Goal: Check status: Check status

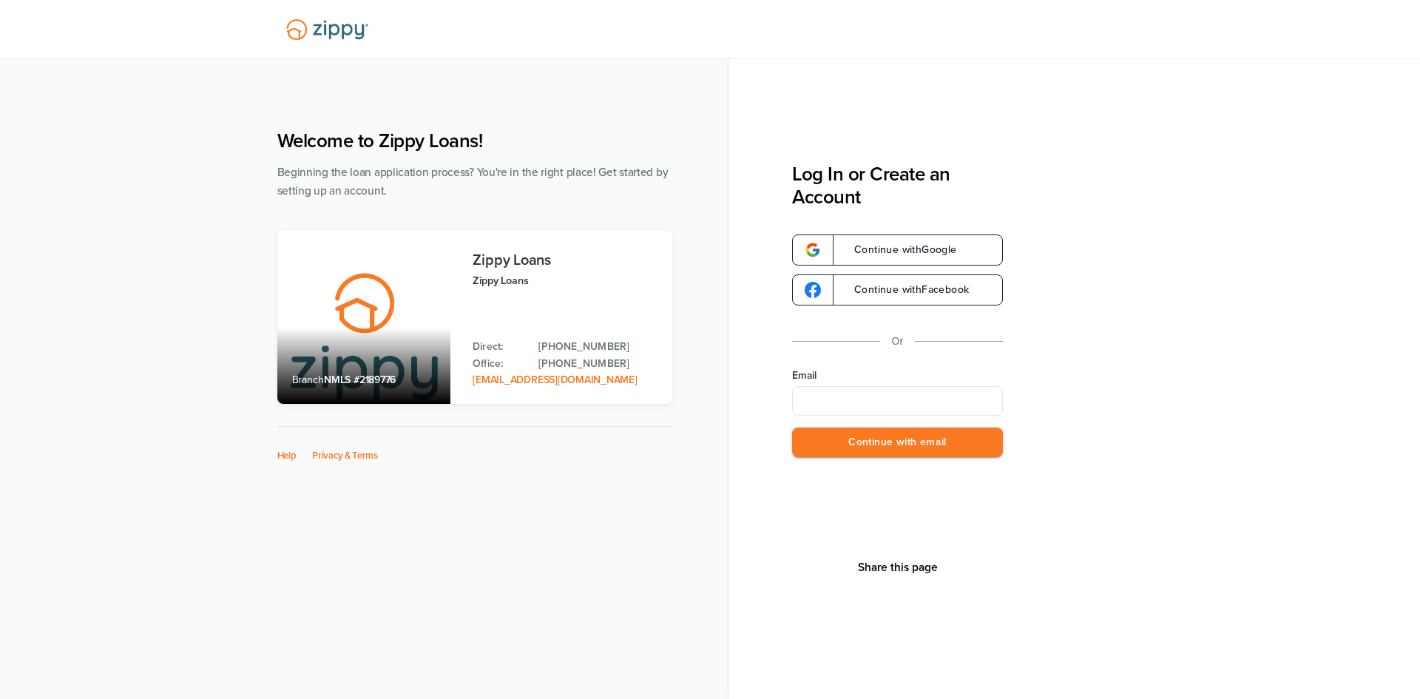
click at [816, 414] on input "Email" at bounding box center [897, 401] width 211 height 30
type input "**********"
click at [891, 446] on button "Continue with email" at bounding box center [897, 442] width 211 height 30
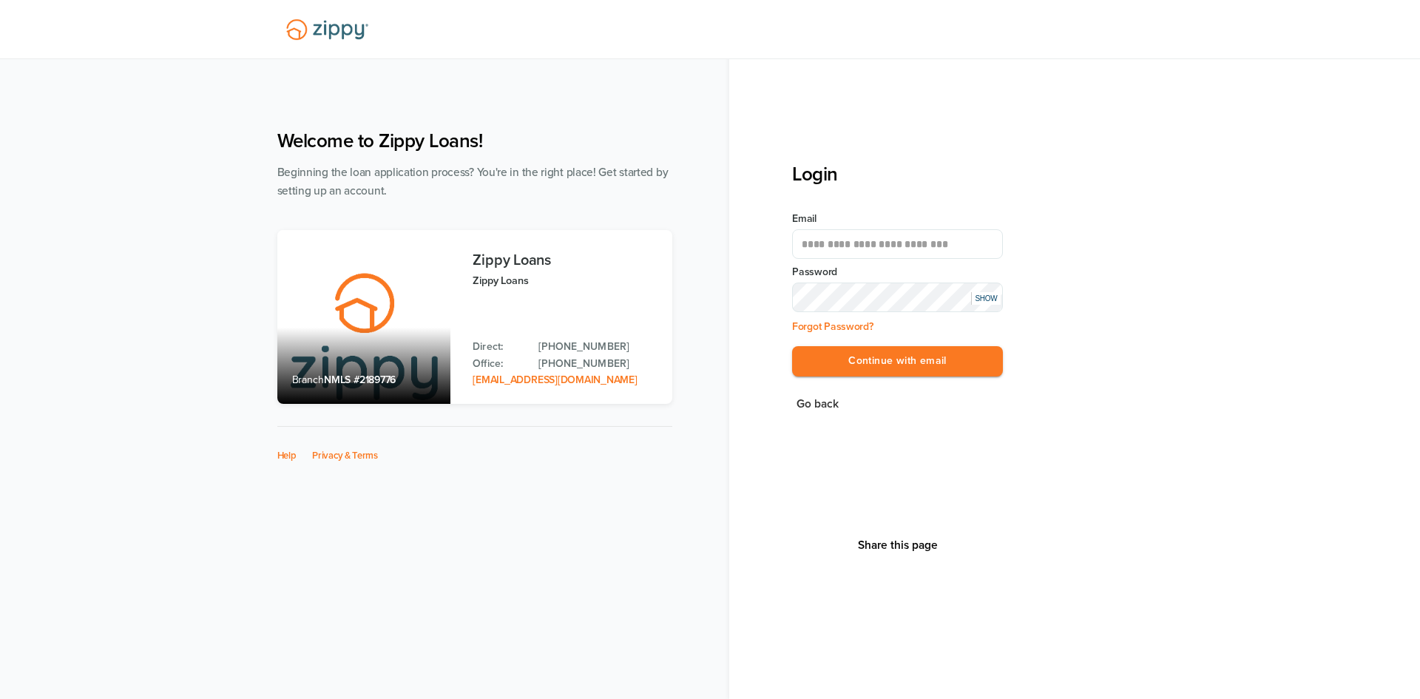
click at [792, 346] on button "Continue with email" at bounding box center [897, 361] width 211 height 30
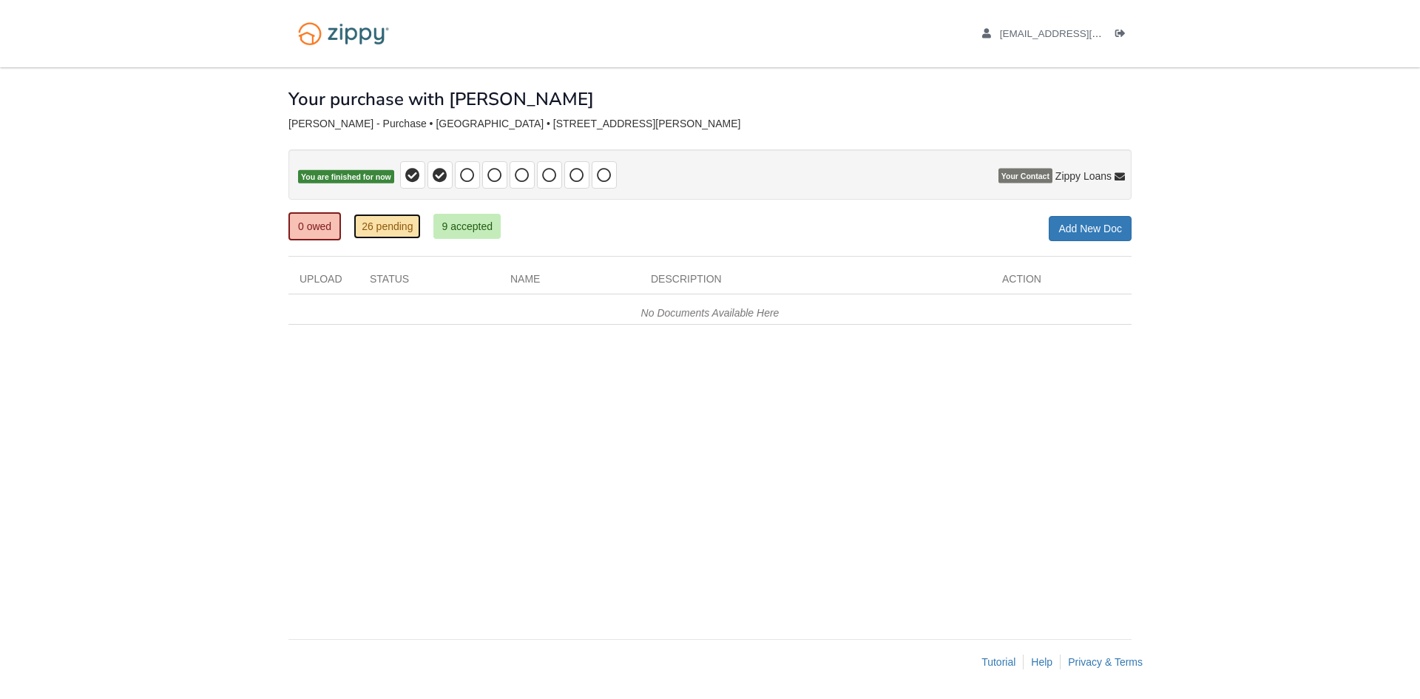
click at [401, 225] on link "26 pending" at bounding box center [386, 226] width 67 height 25
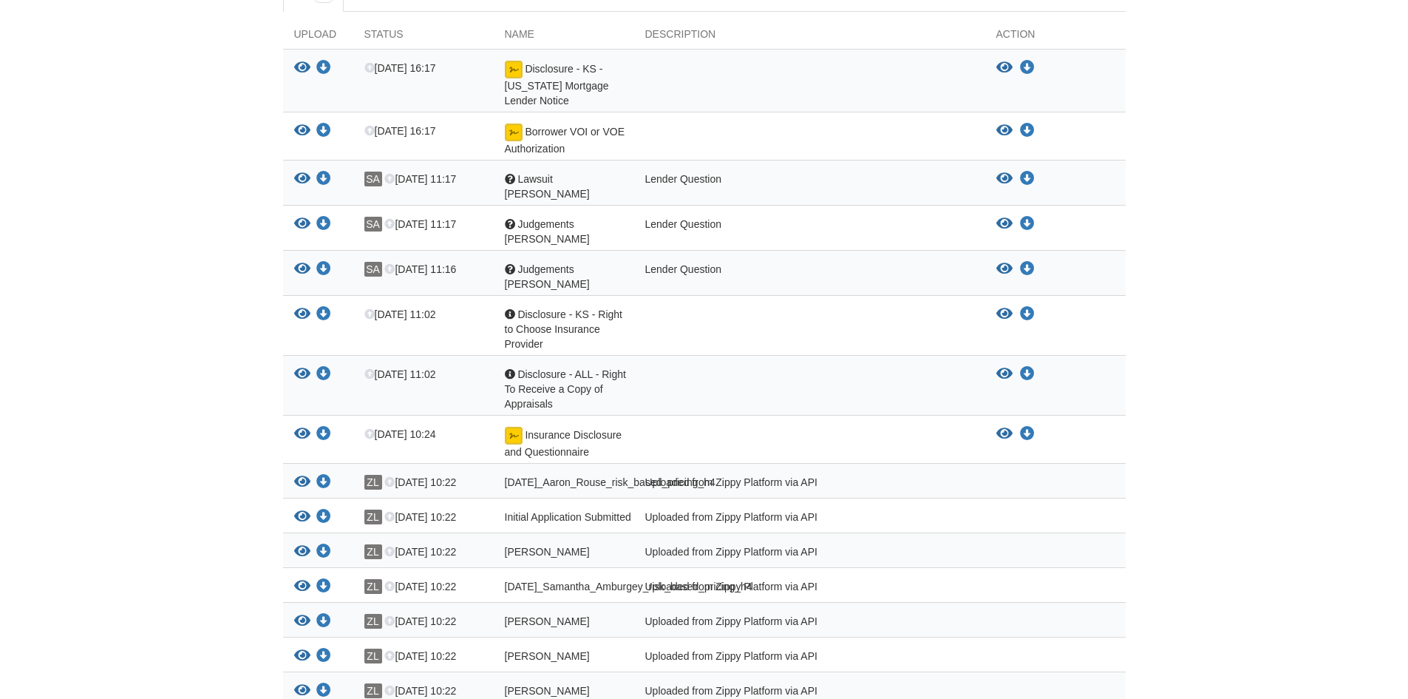
scroll to position [148, 0]
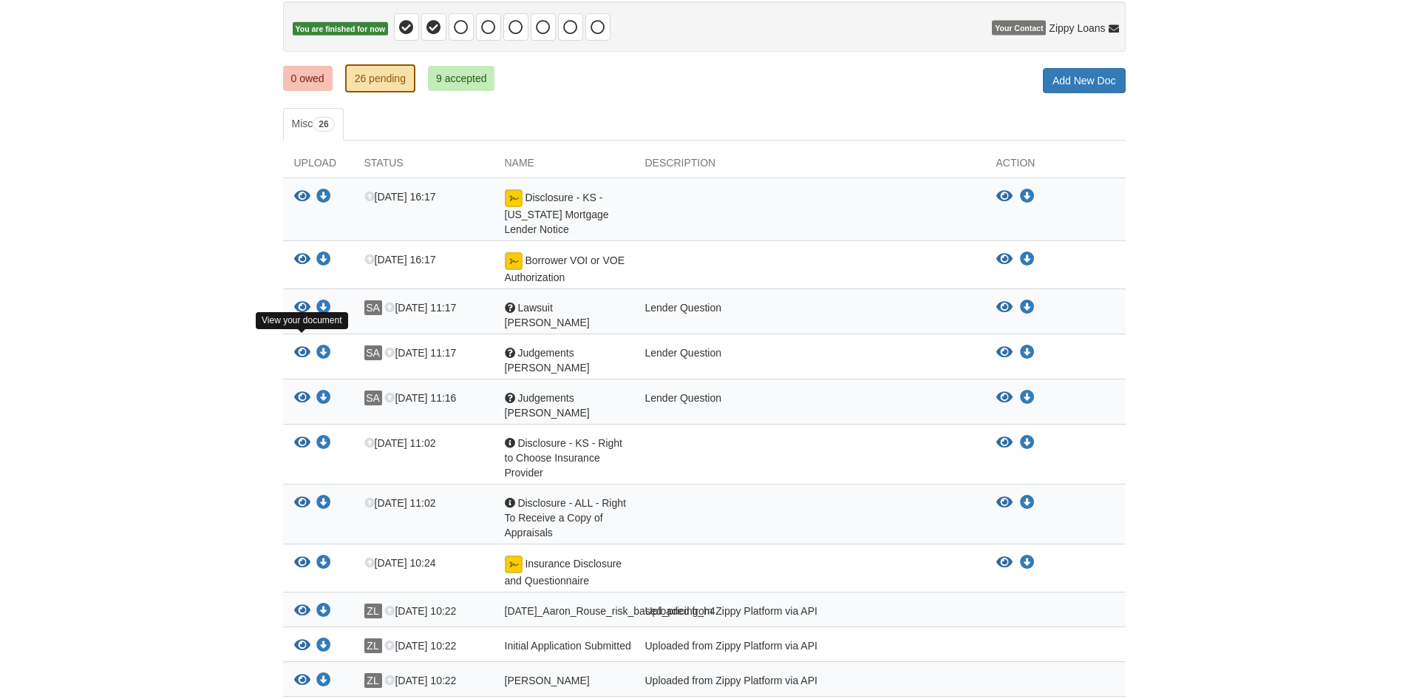
click at [297, 345] on icon "View Judgements Aaron" at bounding box center [302, 352] width 16 height 15
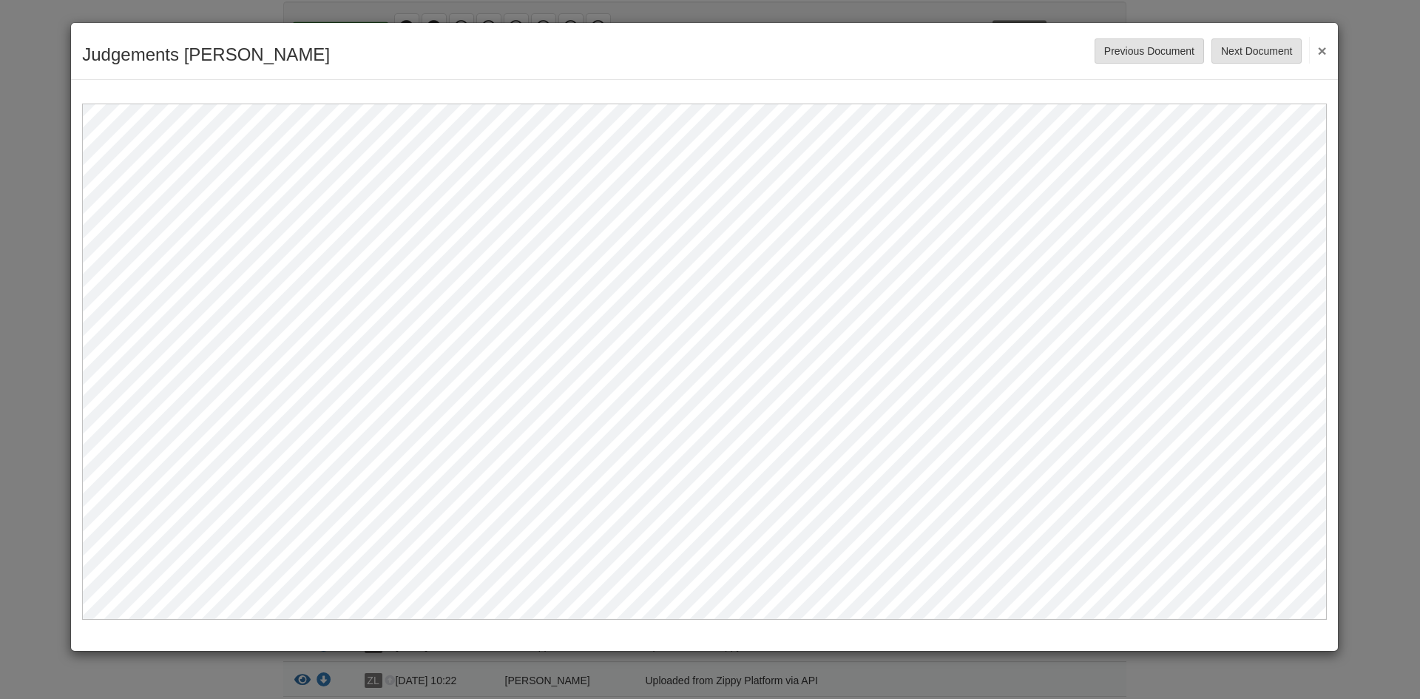
click at [1306, 55] on div "Previous Document Next Document ×" at bounding box center [1210, 50] width 232 height 25
click at [1324, 52] on button "×" at bounding box center [1317, 50] width 17 height 27
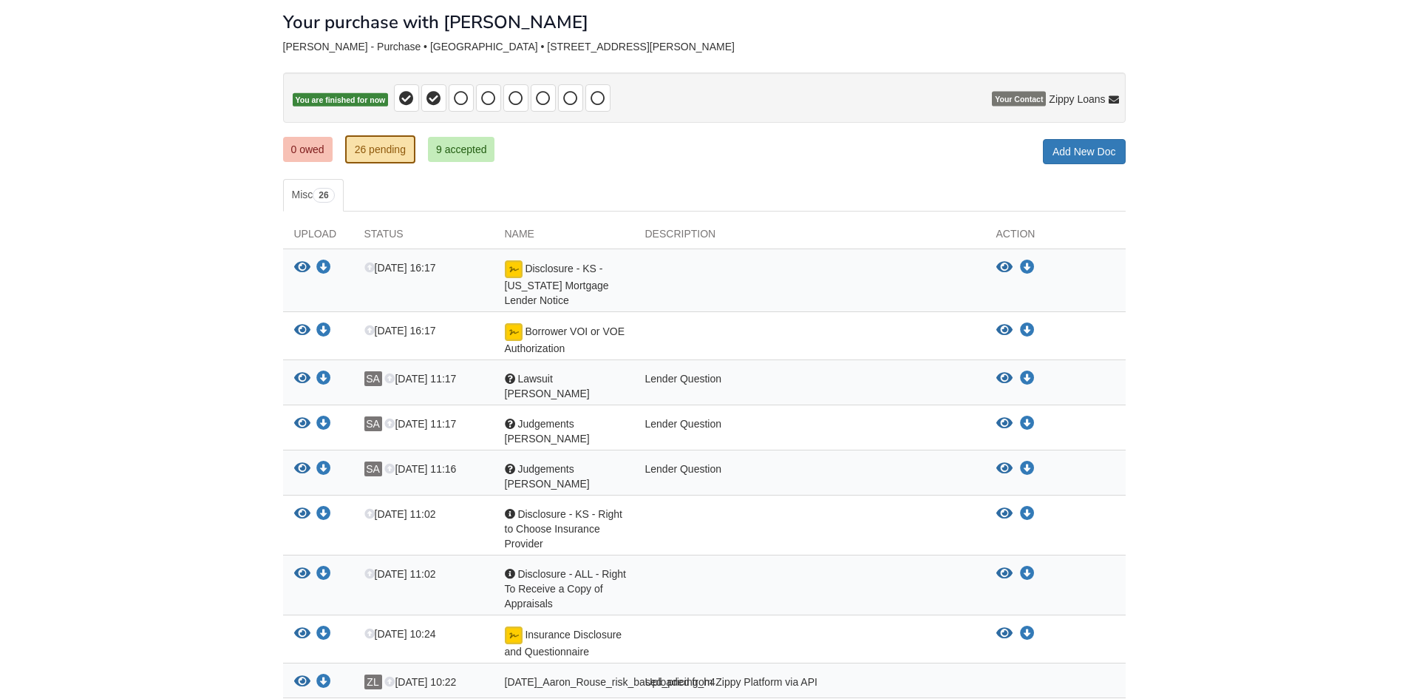
scroll to position [0, 0]
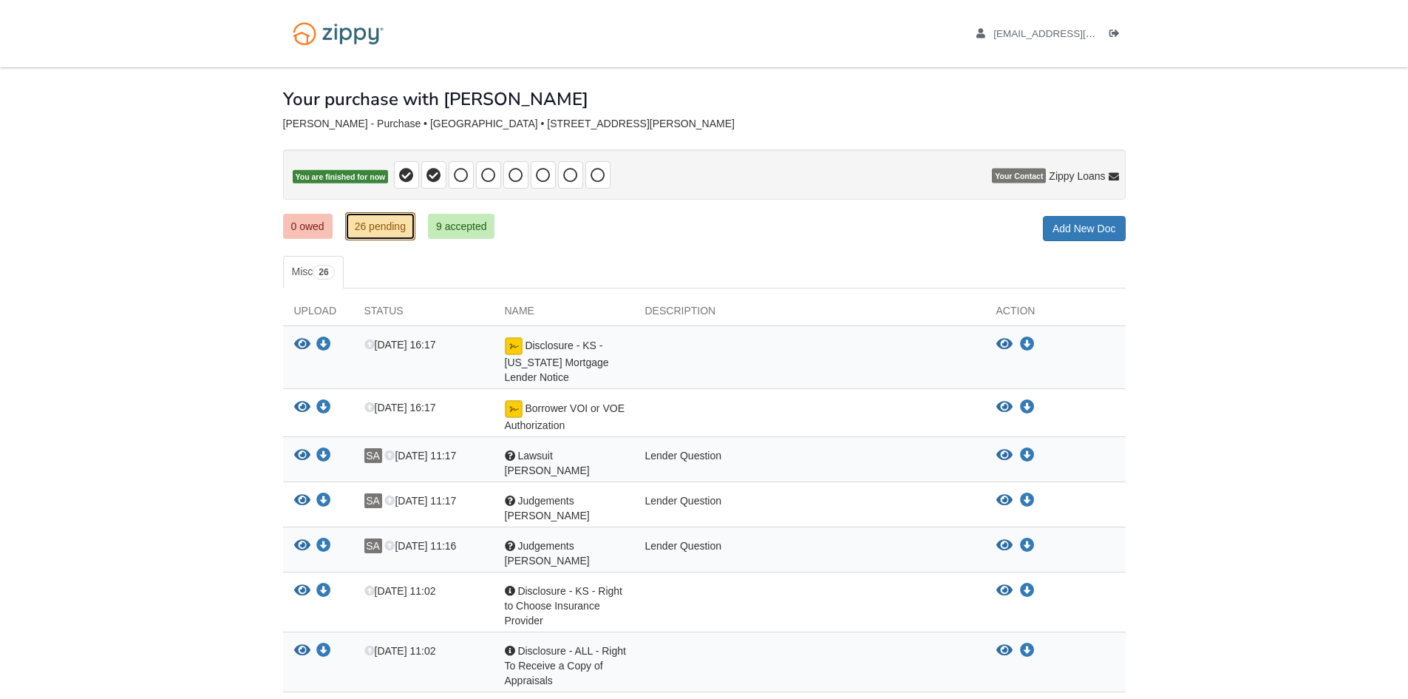
click at [384, 226] on link "26 pending" at bounding box center [380, 226] width 70 height 28
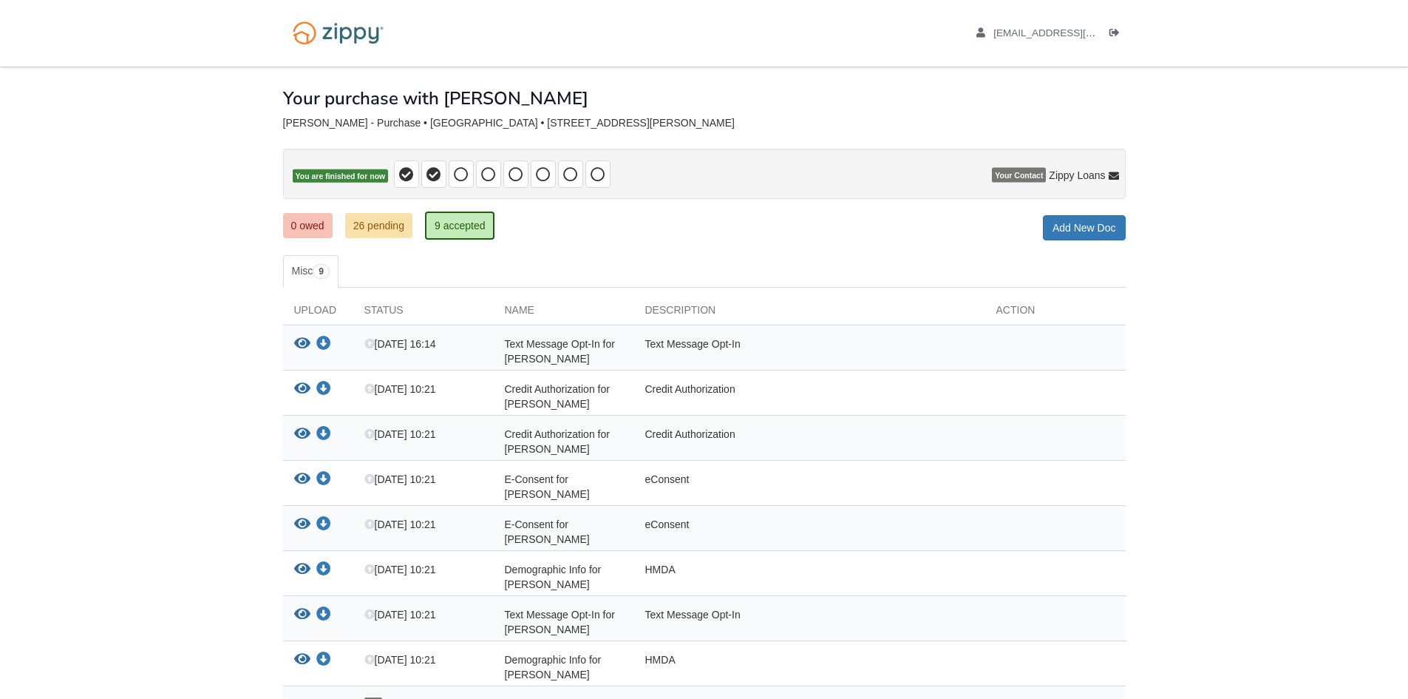
scroll to position [127, 0]
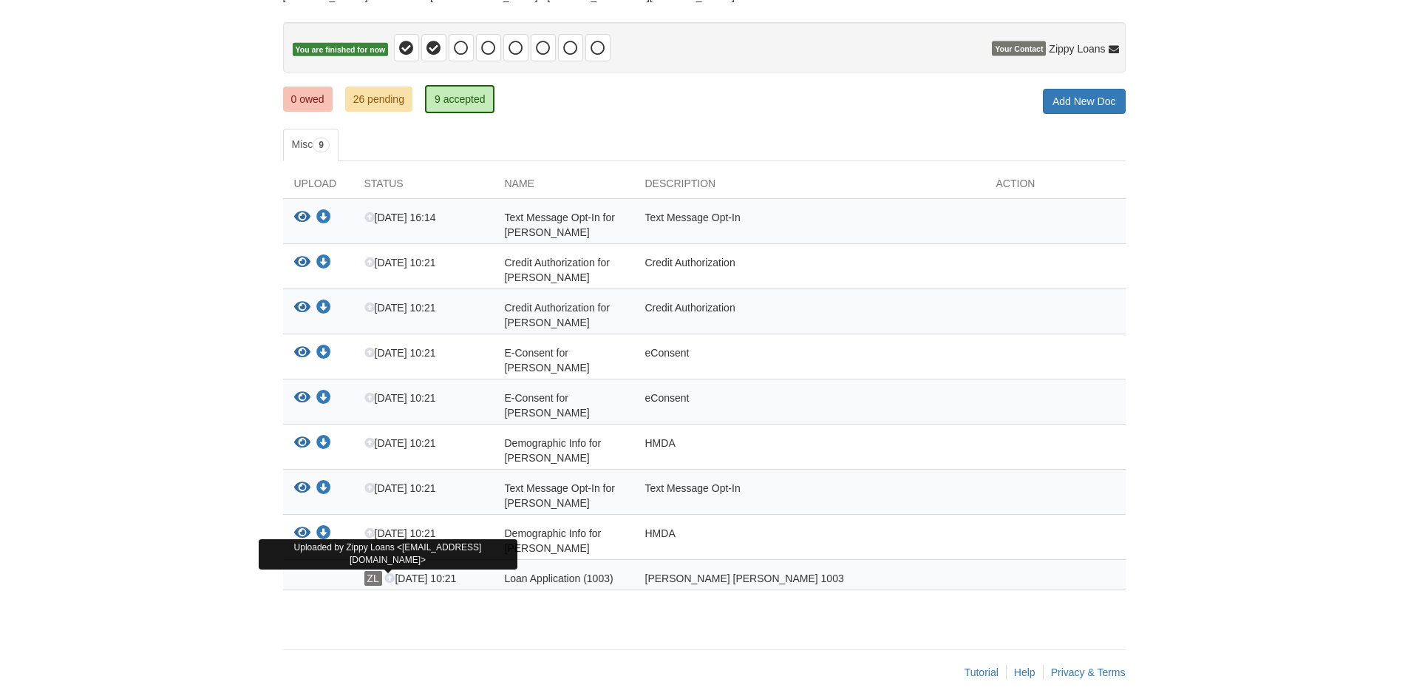
click at [371, 571] on span "ZL" at bounding box center [374, 578] width 18 height 15
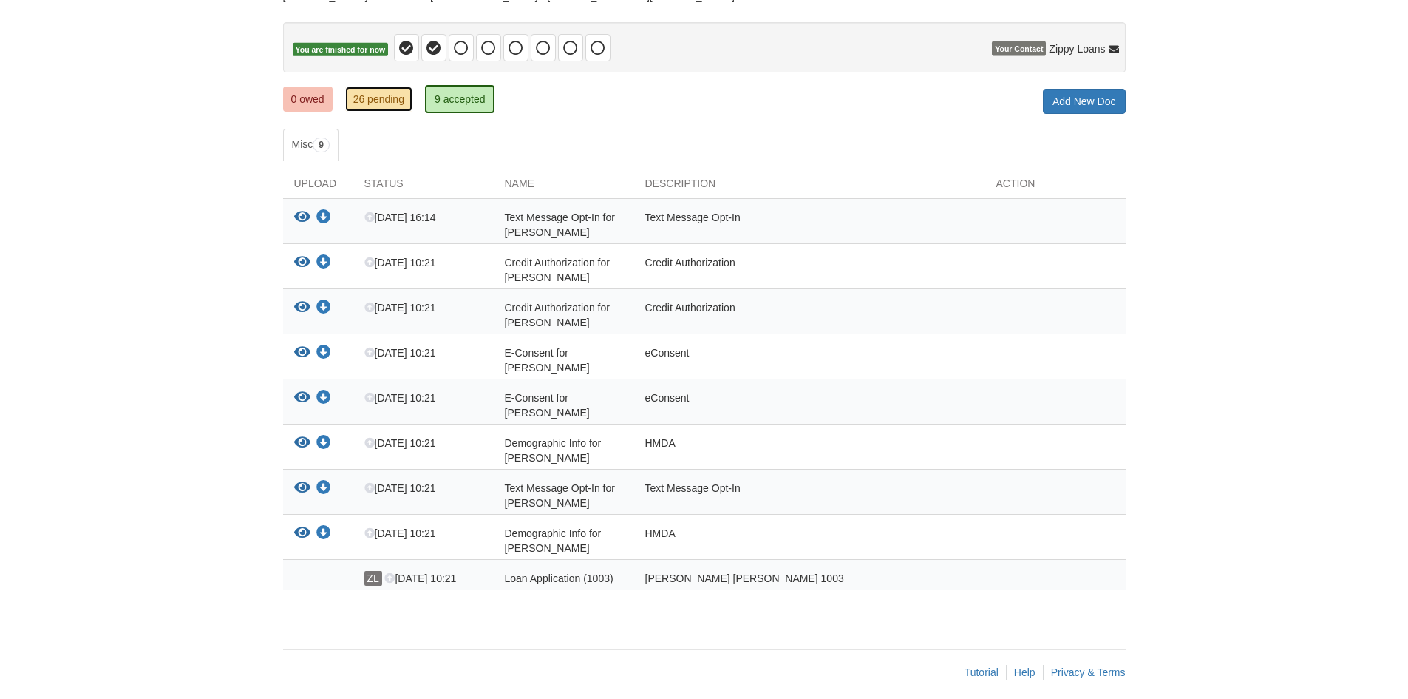
drag, startPoint x: 377, startPoint y: 96, endPoint x: 389, endPoint y: 123, distance: 29.8
click at [378, 96] on link "26 pending" at bounding box center [378, 99] width 67 height 25
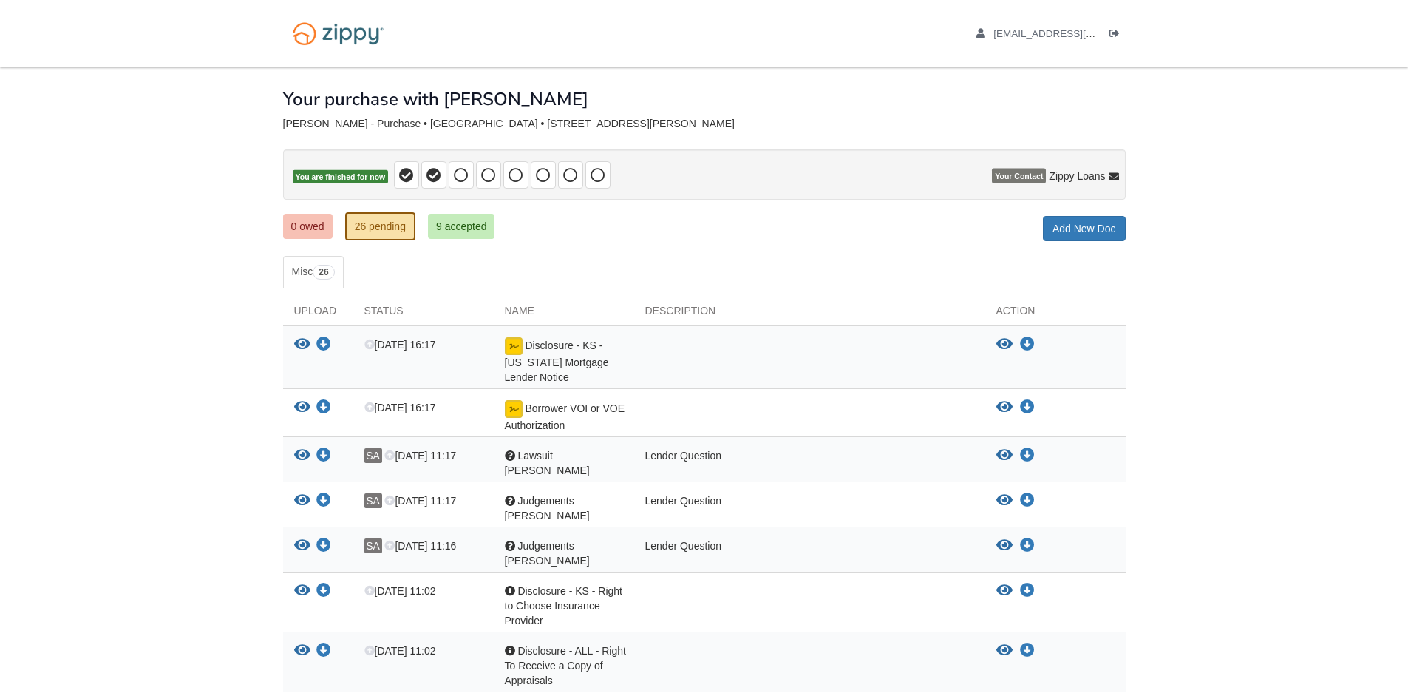
scroll to position [222, 0]
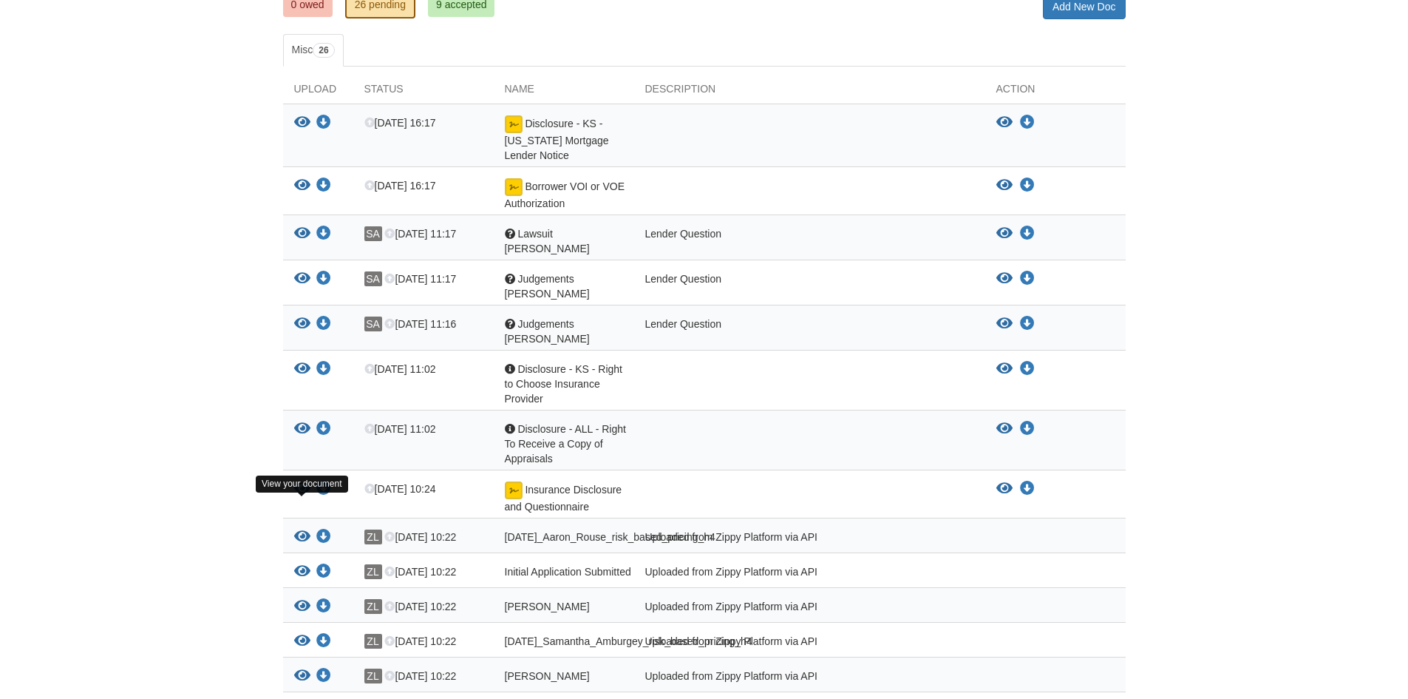
click at [297, 529] on icon "View 08-08-2025_Aaron_Rouse_risk_based_pricing_h4" at bounding box center [302, 536] width 16 height 15
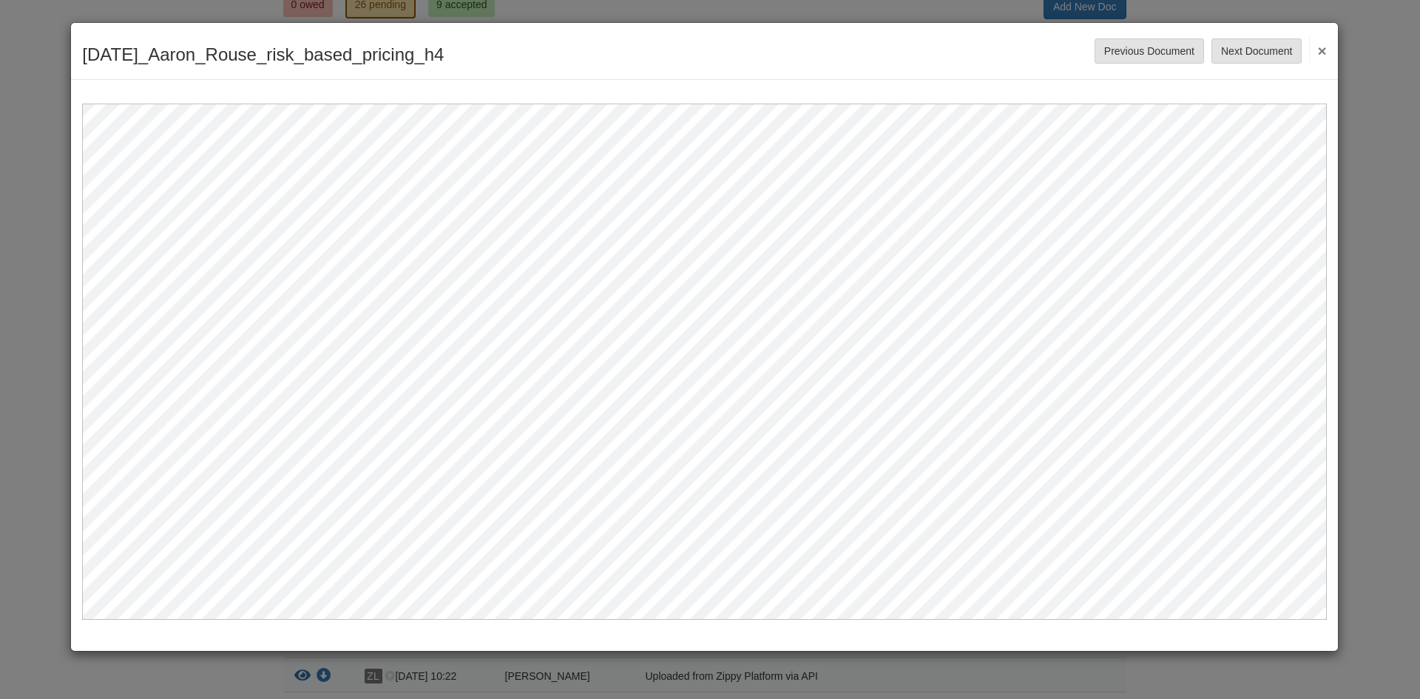
click at [1315, 46] on button "×" at bounding box center [1317, 50] width 17 height 27
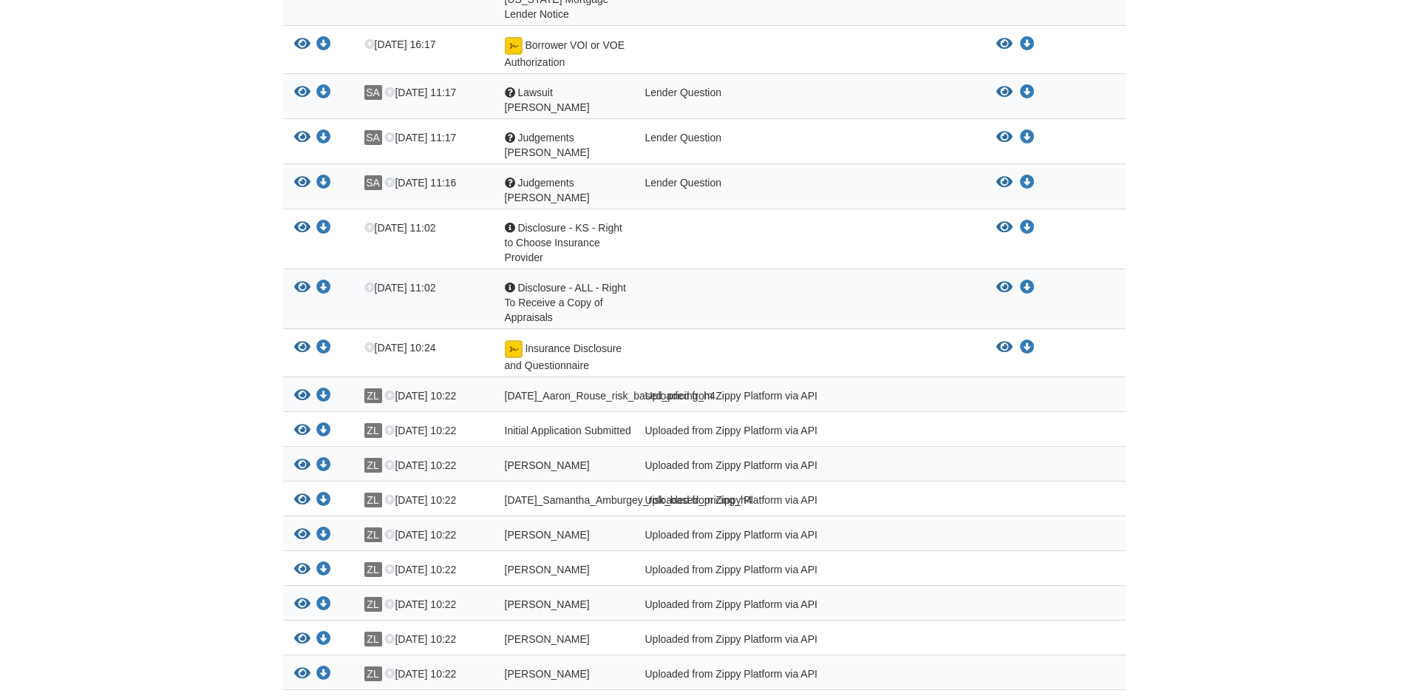
scroll to position [370, 0]
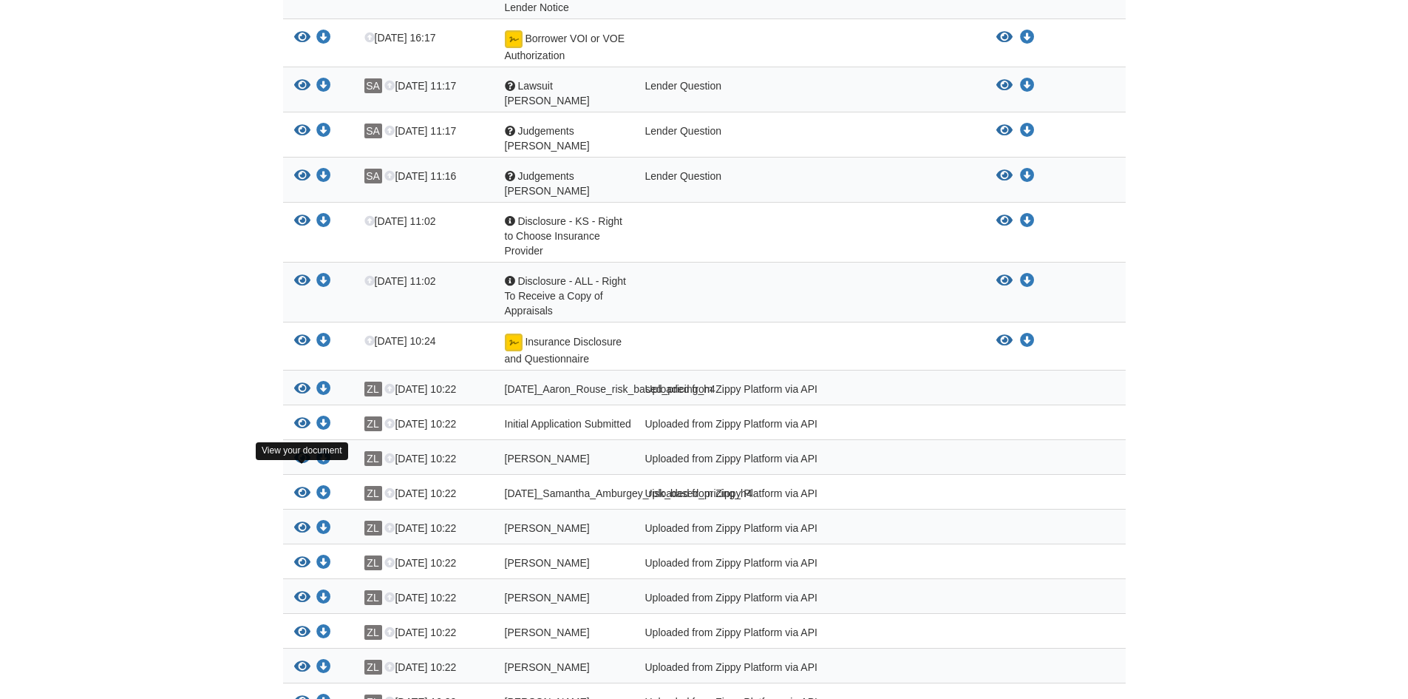
click at [299, 486] on icon "View 08-08-2025_Samantha_Amburgey_risk_based_pricing_h4" at bounding box center [302, 493] width 16 height 15
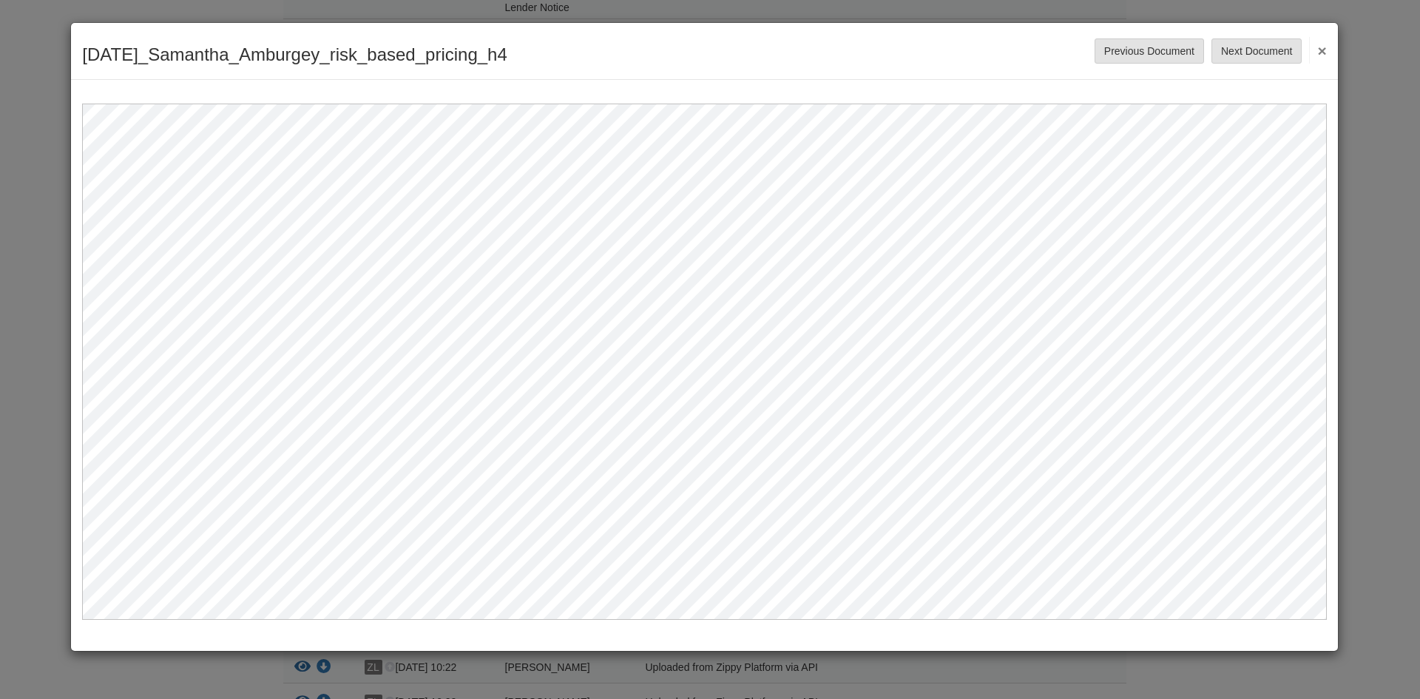
drag, startPoint x: 1318, startPoint y: 57, endPoint x: 1298, endPoint y: 54, distance: 19.4
click at [1310, 57] on button "×" at bounding box center [1317, 50] width 17 height 27
